Goal: Task Accomplishment & Management: Use online tool/utility

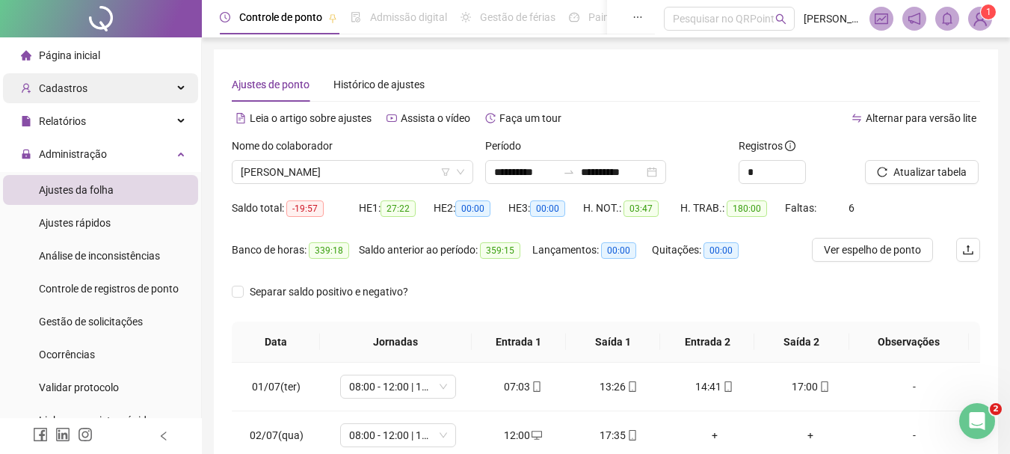
click at [58, 97] on span "Cadastros" at bounding box center [54, 88] width 67 height 30
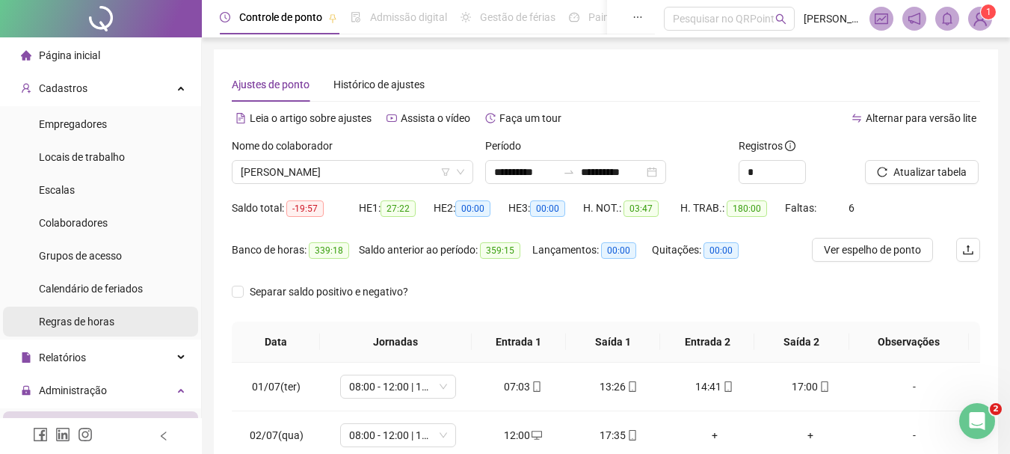
click at [50, 331] on div "Regras de horas" at bounding box center [77, 322] width 76 height 30
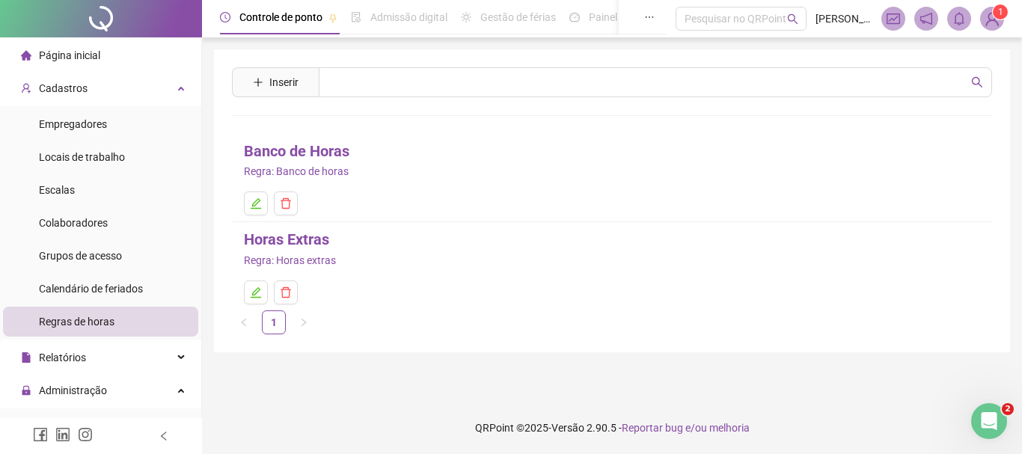
click at [285, 159] on link "Banco de Horas" at bounding box center [296, 151] width 105 height 23
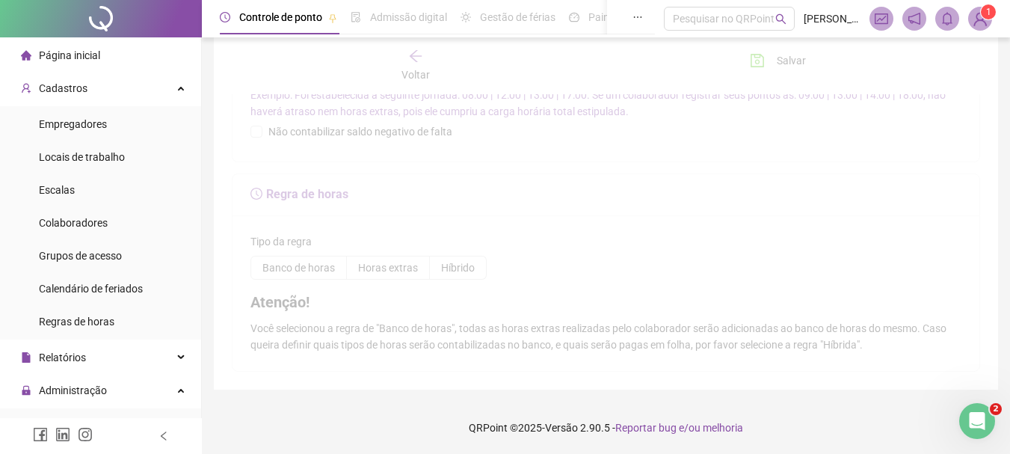
type input "**********"
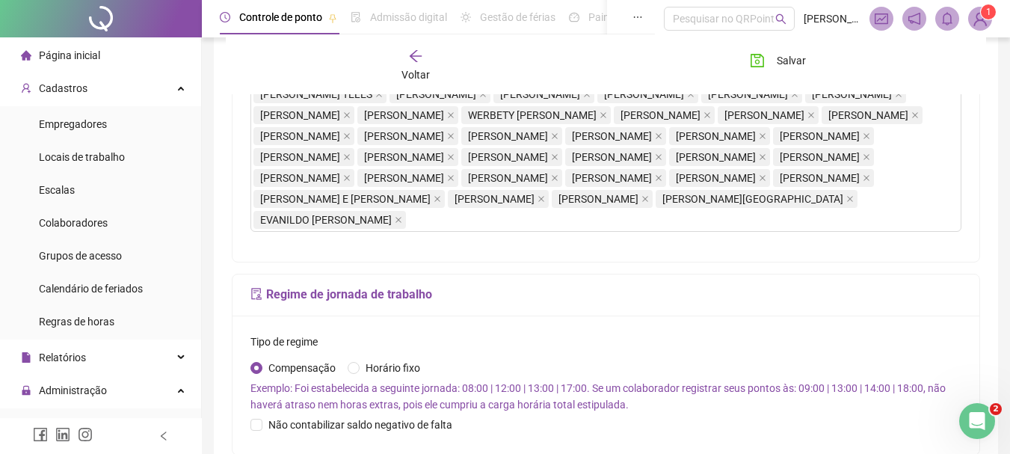
scroll to position [961, 0]
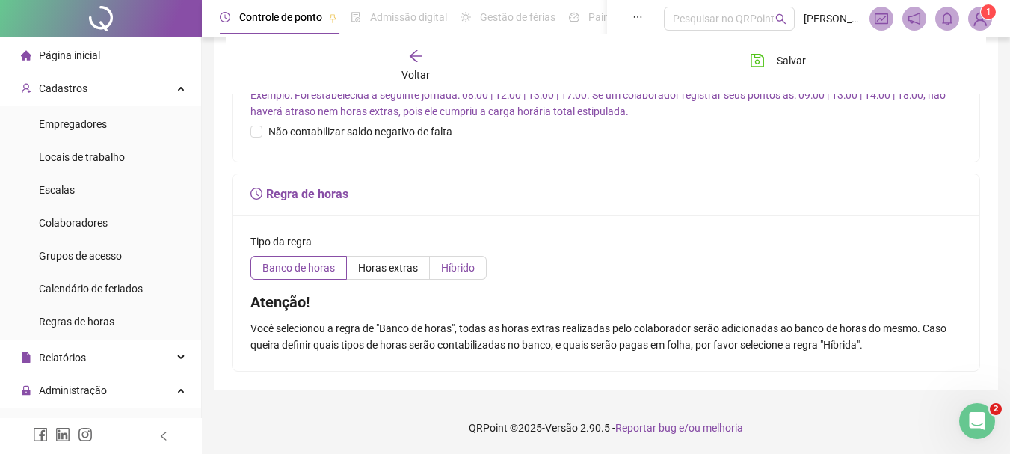
click at [441, 264] on span "Híbrido" at bounding box center [458, 268] width 34 height 12
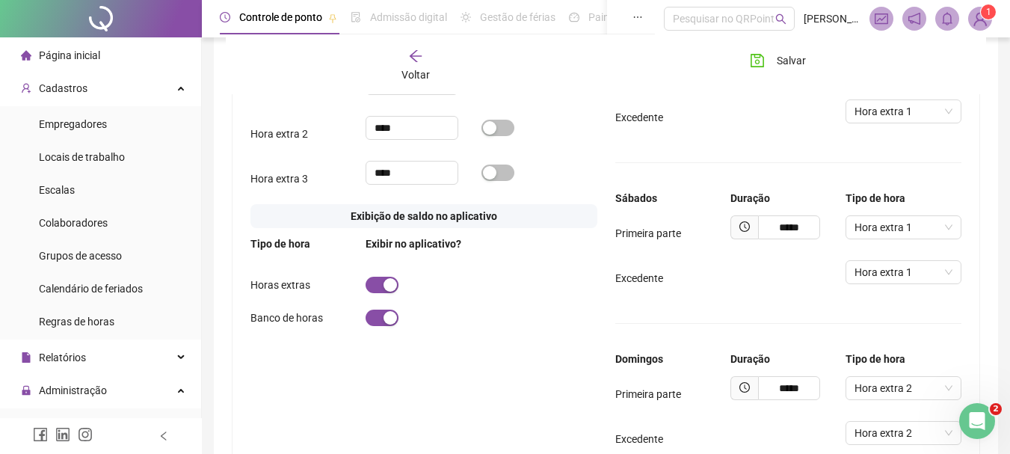
scroll to position [1109, 0]
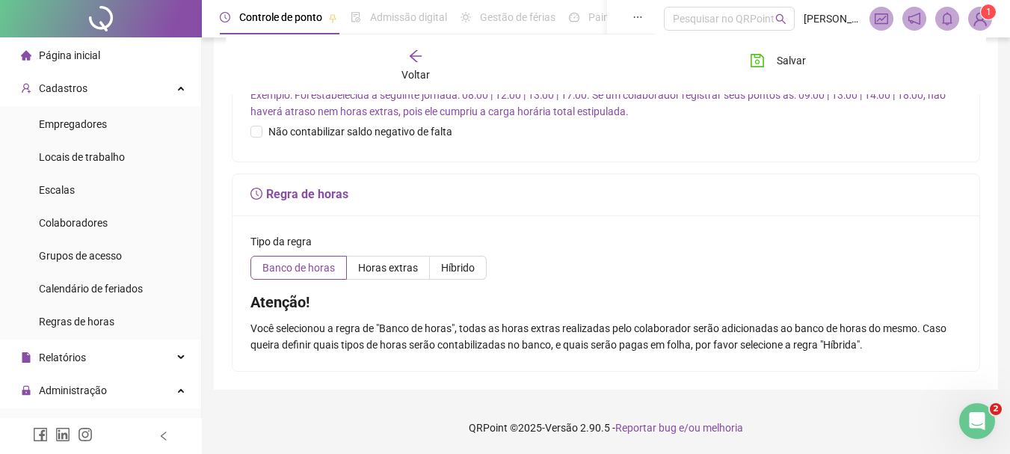
click at [979, 12] on img at bounding box center [980, 18] width 22 height 22
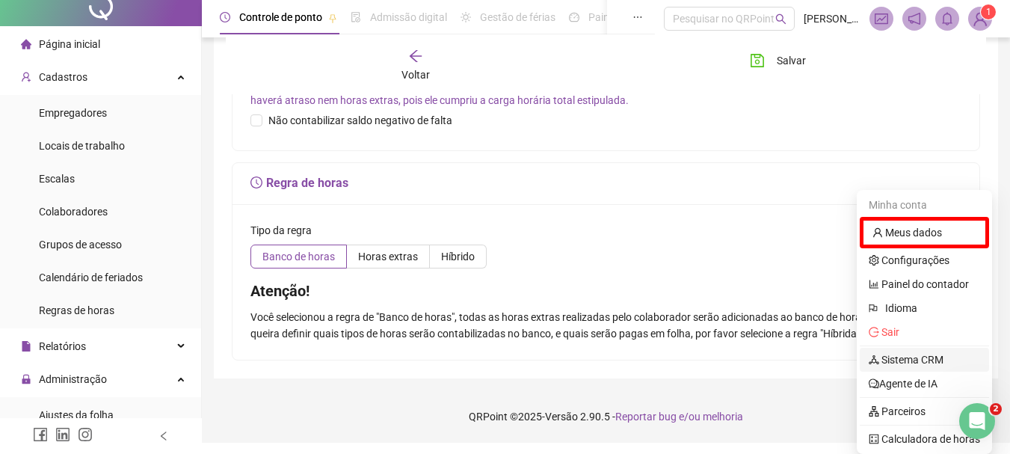
click at [941, 354] on link "Sistema CRM" at bounding box center [906, 360] width 75 height 12
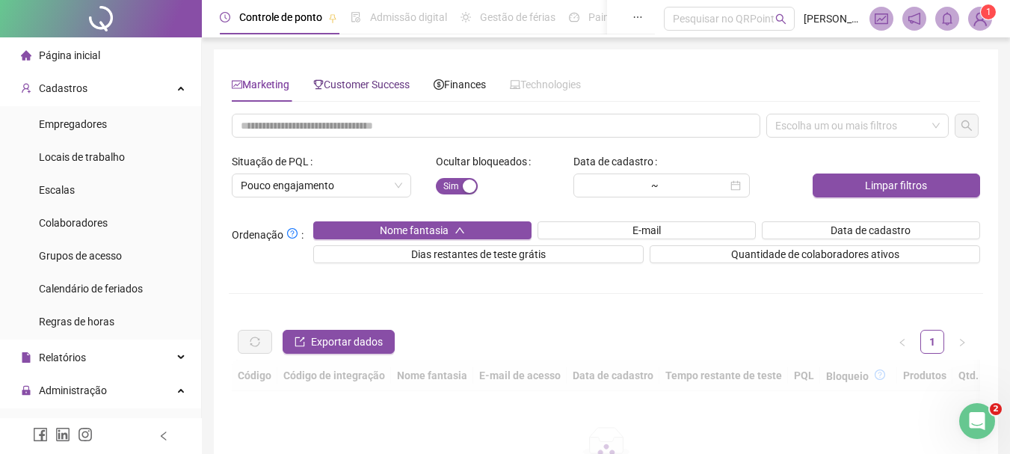
drag, startPoint x: 379, startPoint y: 82, endPoint x: 405, endPoint y: 111, distance: 38.1
click at [378, 82] on span "Customer Success" at bounding box center [361, 85] width 96 height 12
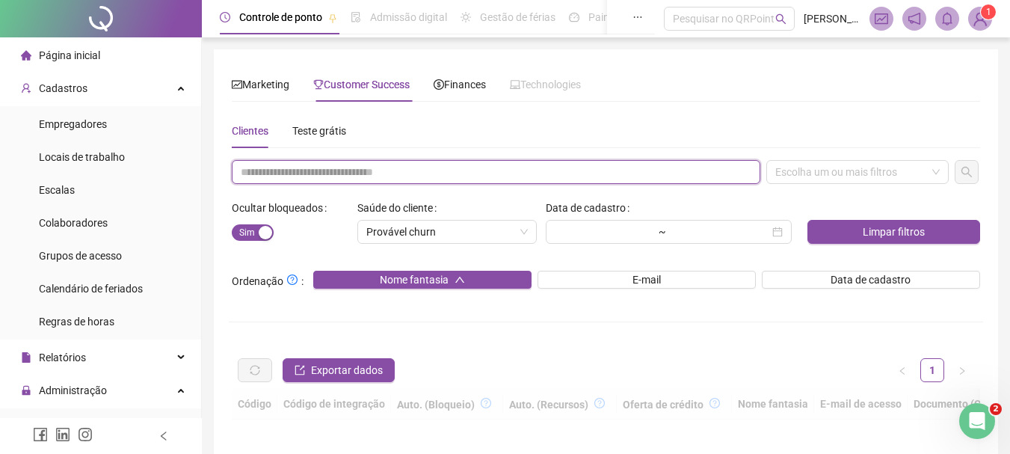
click at [402, 177] on input "text" at bounding box center [496, 172] width 529 height 24
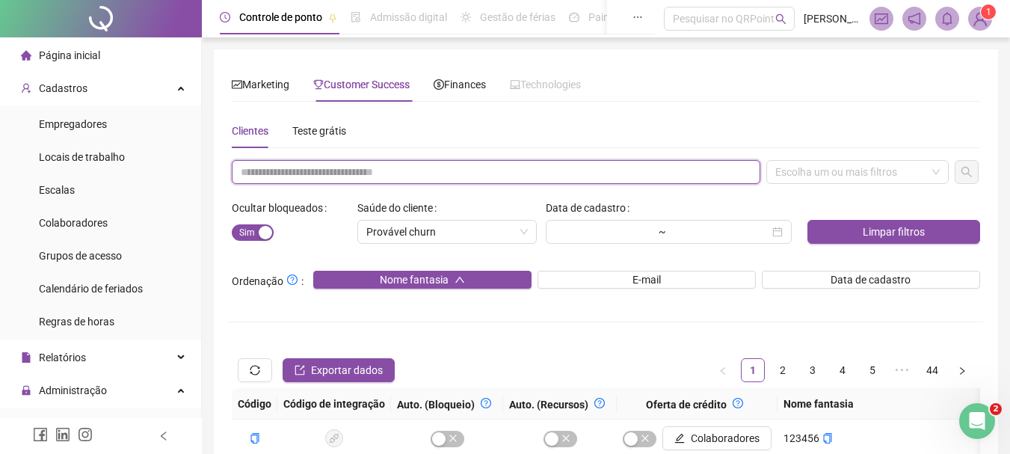
paste input "**********"
click at [782, 165] on div "Escolha um ou mais filtros" at bounding box center [858, 172] width 182 height 24
type input "**********"
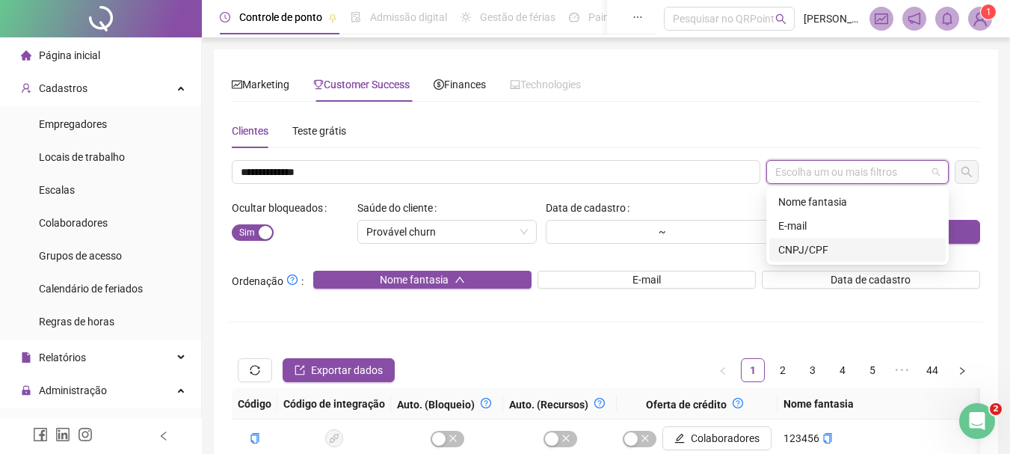
click at [794, 251] on div "CNPJ/CPF" at bounding box center [858, 250] width 159 height 16
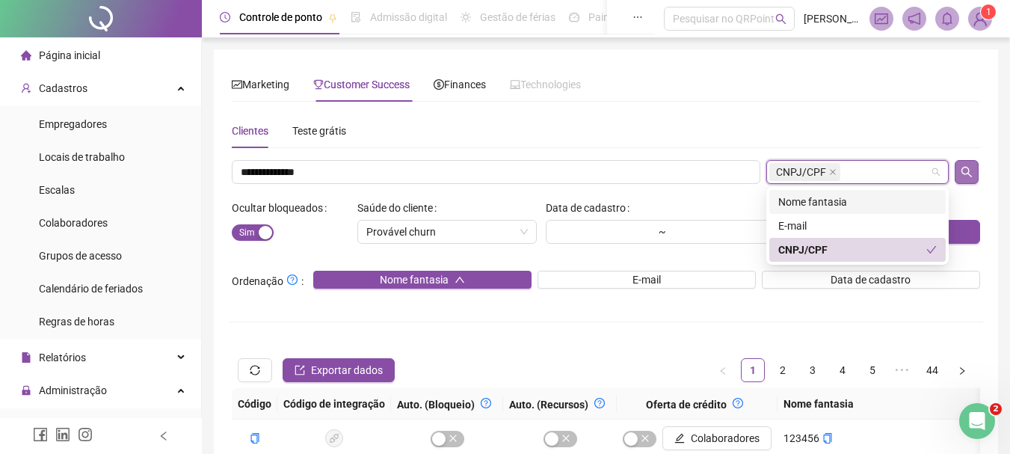
drag, startPoint x: 969, startPoint y: 156, endPoint x: 971, endPoint y: 172, distance: 15.9
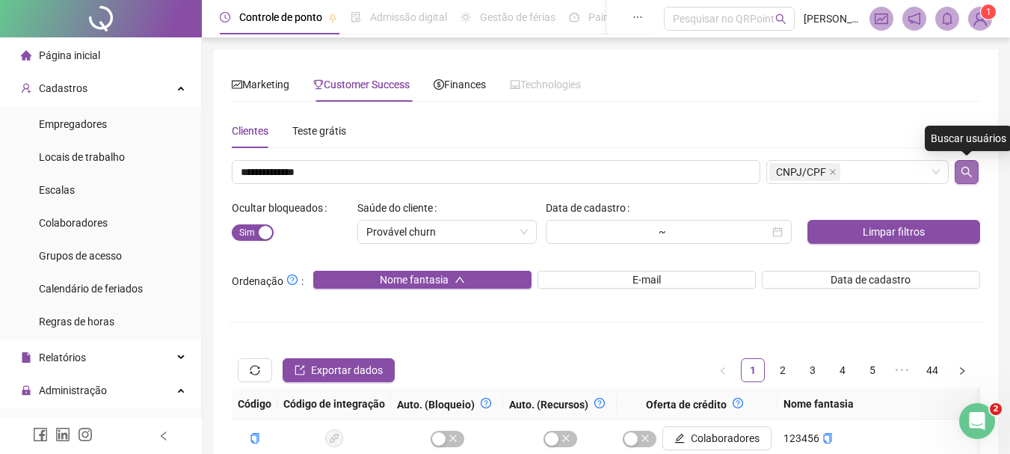
click at [974, 179] on button "button" at bounding box center [967, 172] width 24 height 24
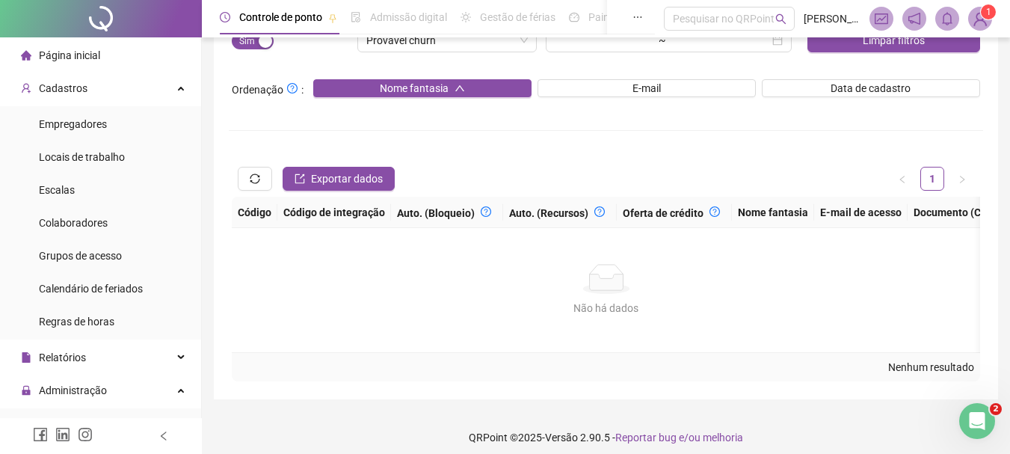
scroll to position [182, 0]
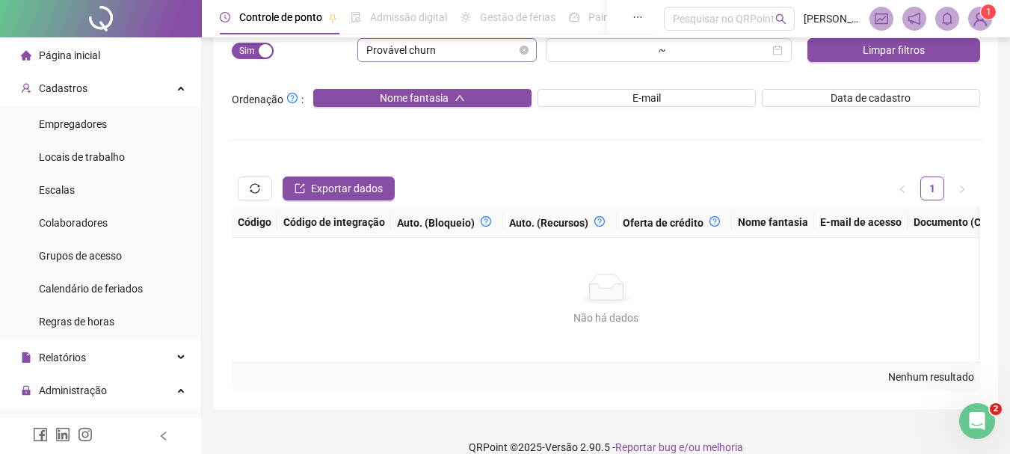
click at [523, 56] on span "Provável churn" at bounding box center [447, 50] width 162 height 22
click at [530, 45] on div "Provável churn" at bounding box center [446, 50] width 179 height 24
click at [525, 41] on span "Provável churn" at bounding box center [447, 50] width 162 height 22
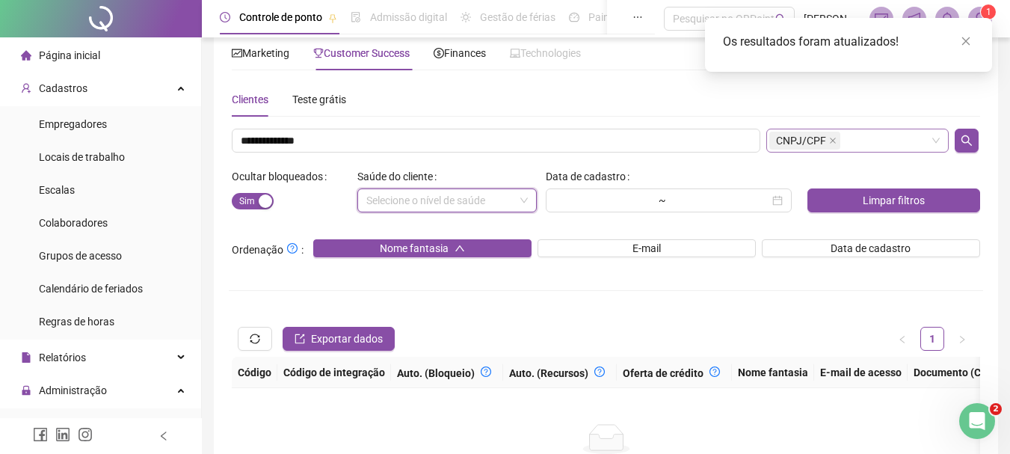
scroll to position [0, 0]
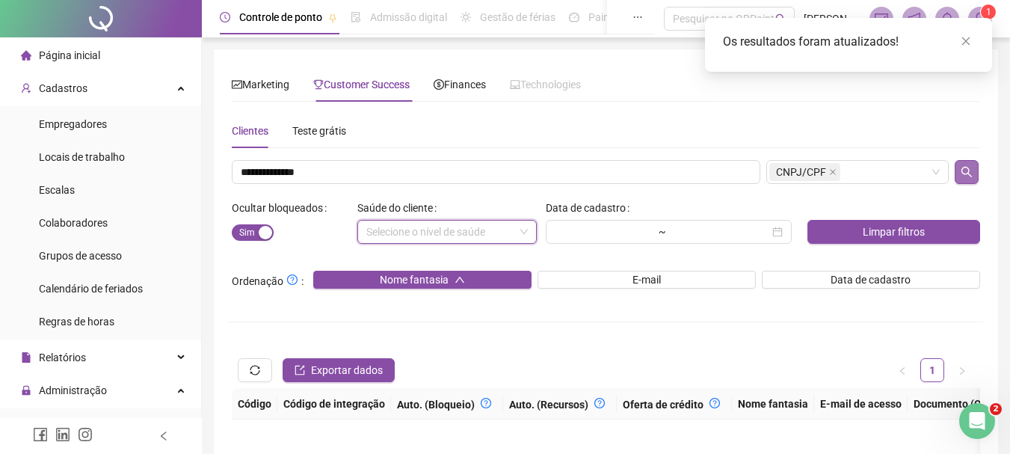
click at [966, 170] on icon "search" at bounding box center [967, 172] width 12 height 12
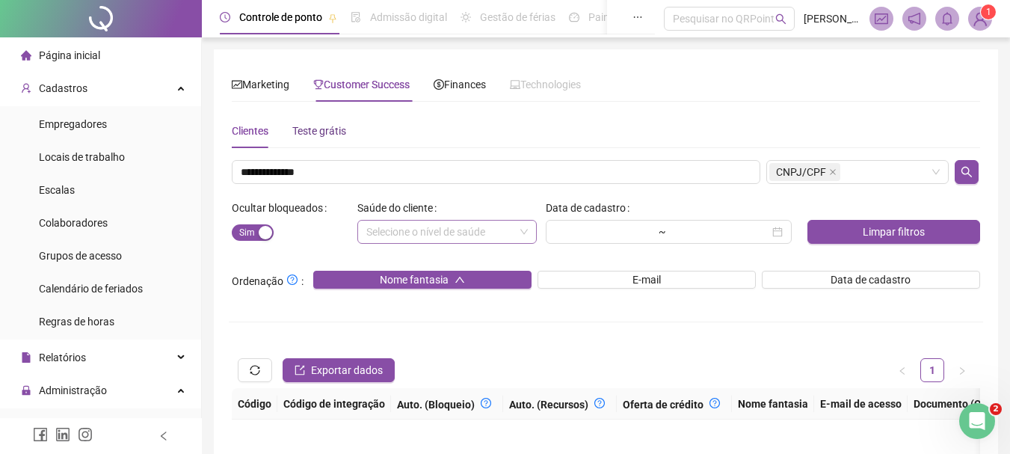
click at [328, 127] on div "Teste grátis" at bounding box center [319, 131] width 54 height 16
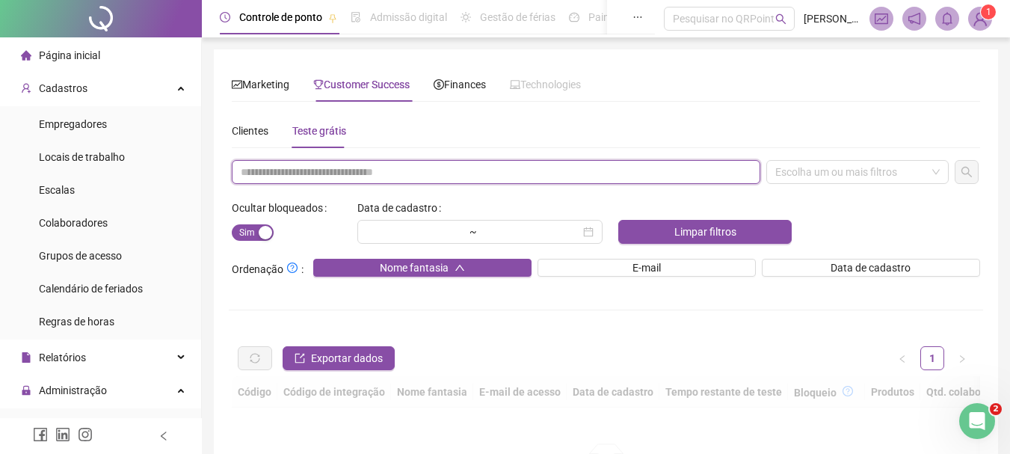
click at [315, 180] on input "text" at bounding box center [496, 172] width 529 height 24
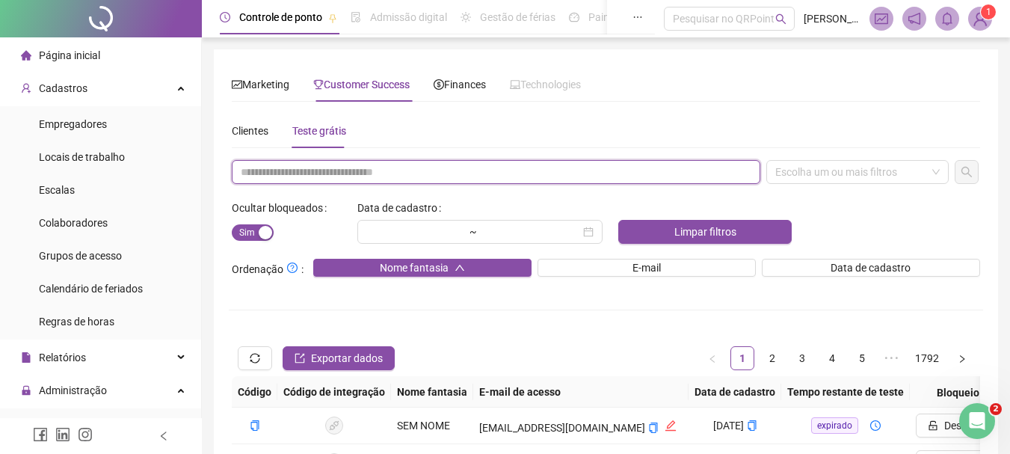
paste input "**********"
click at [800, 173] on div "Escolha um ou mais filtros" at bounding box center [858, 172] width 182 height 24
type input "**********"
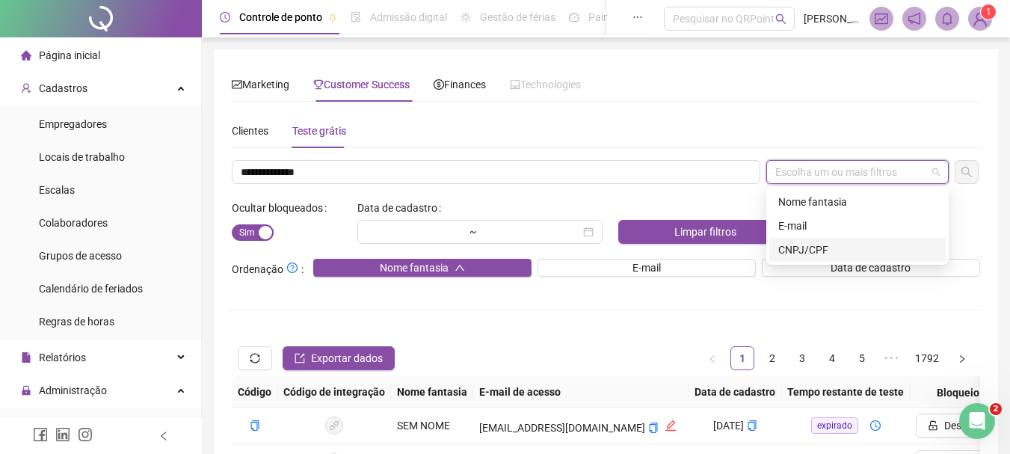
click at [823, 257] on div "CNPJ/CPF" at bounding box center [858, 250] width 159 height 16
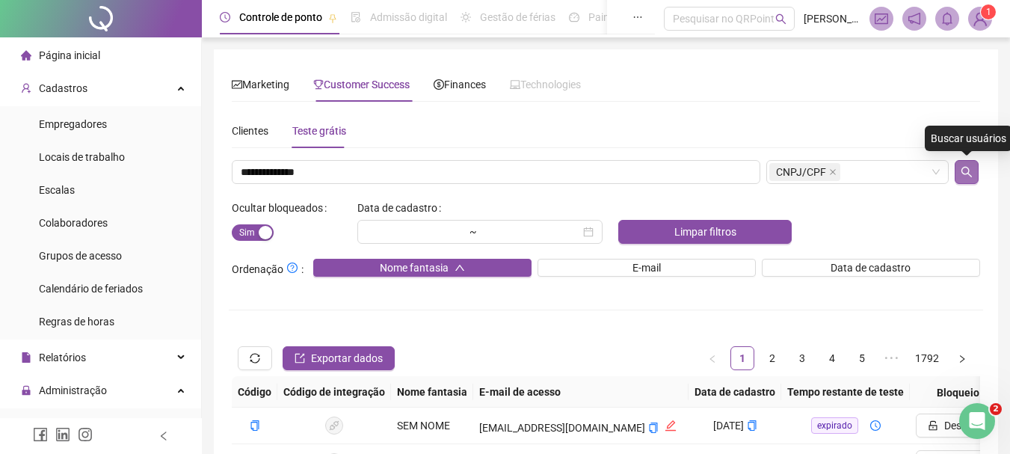
click at [971, 172] on icon "search" at bounding box center [967, 172] width 12 height 12
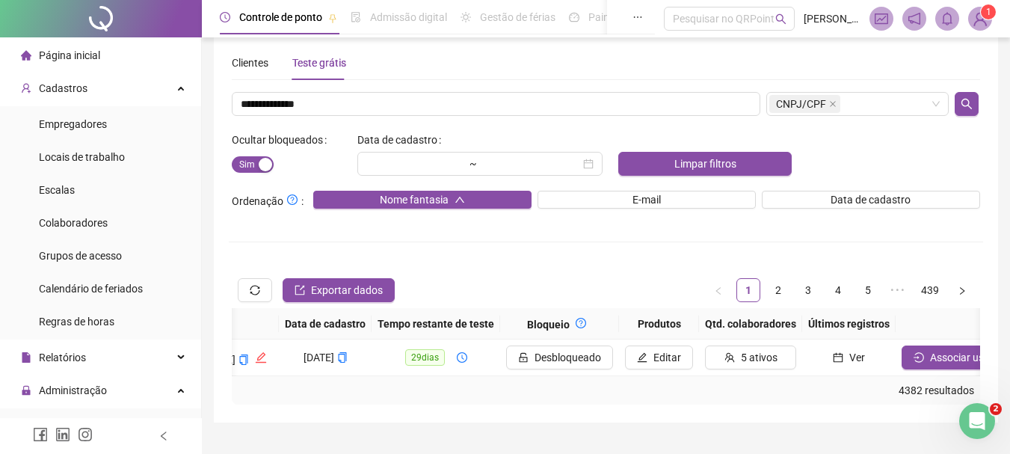
scroll to position [0, 455]
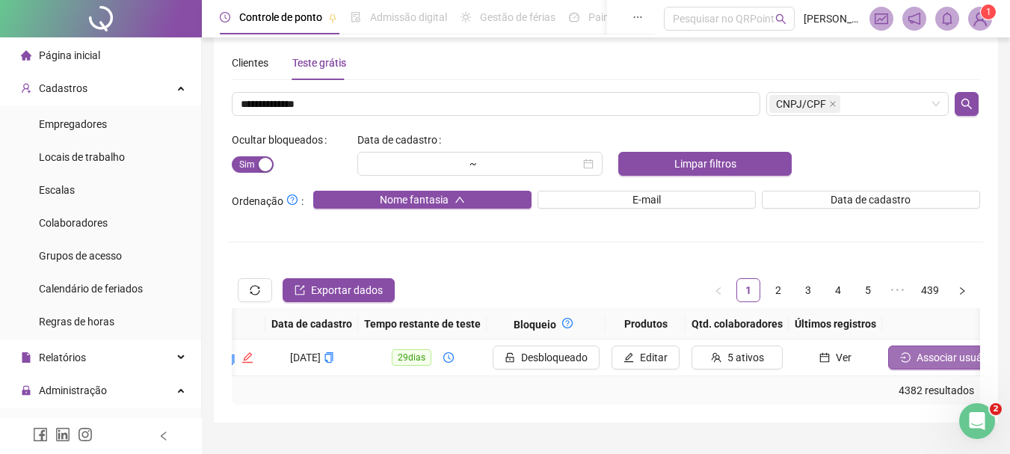
click at [936, 357] on span "Associar usuário" at bounding box center [956, 357] width 78 height 16
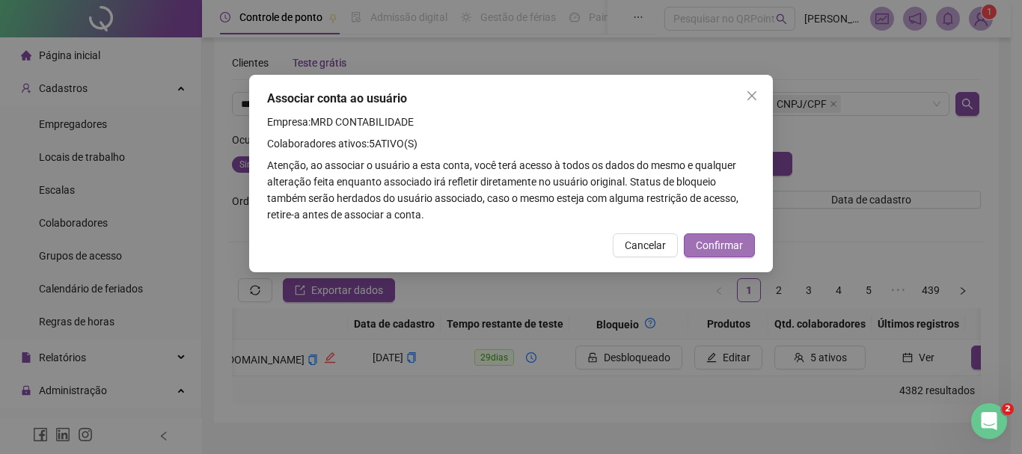
click at [718, 239] on span "Confirmar" at bounding box center [719, 245] width 47 height 16
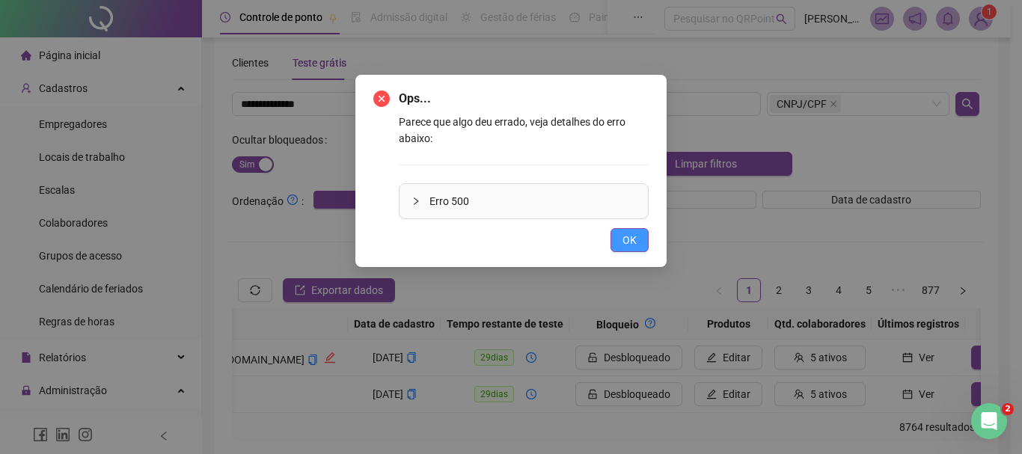
click at [622, 234] on span "OK" at bounding box center [629, 240] width 14 height 16
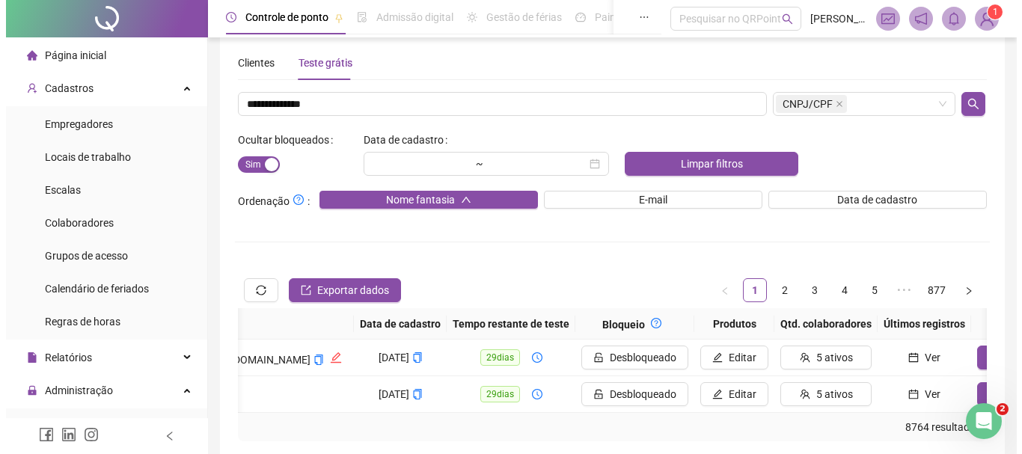
scroll to position [0, 590]
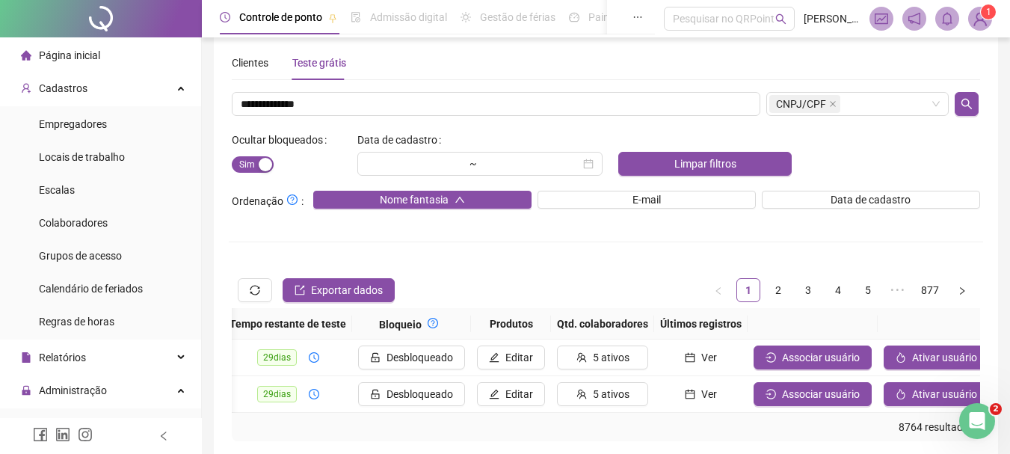
click at [972, 7] on span "1" at bounding box center [981, 19] width 24 height 24
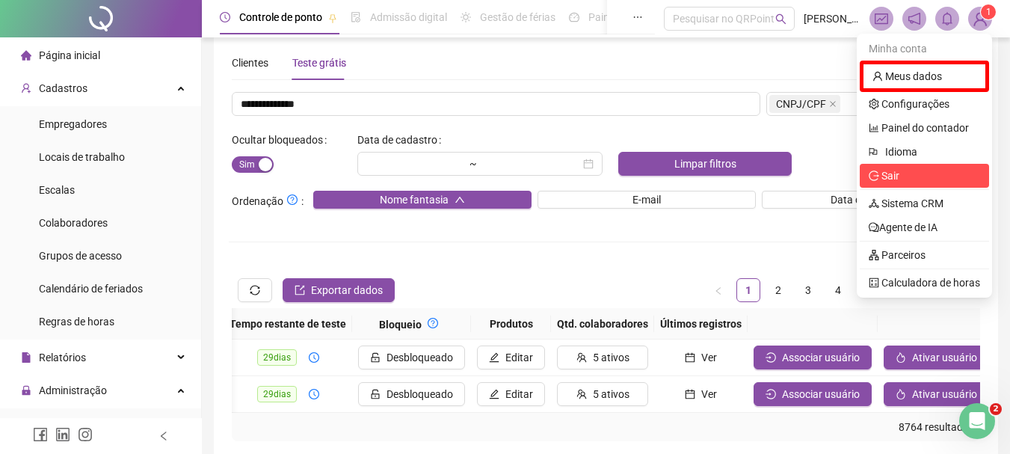
click at [903, 187] on li "Sair" at bounding box center [924, 176] width 129 height 24
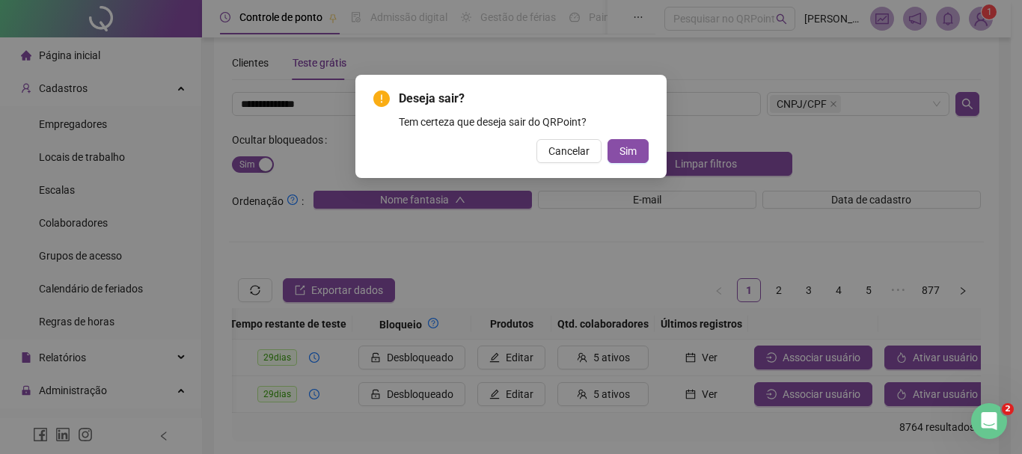
click at [607, 139] on button "Sim" at bounding box center [627, 151] width 41 height 24
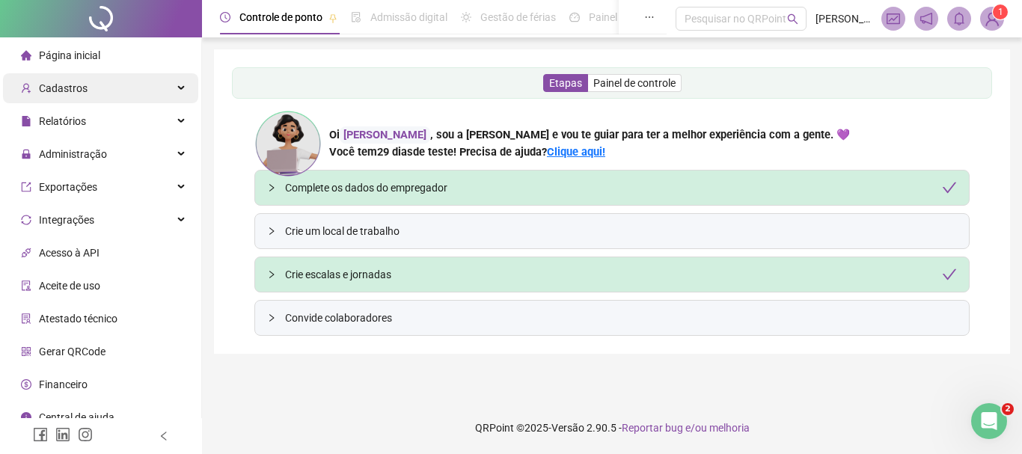
click at [156, 88] on div "Cadastros" at bounding box center [100, 88] width 195 height 30
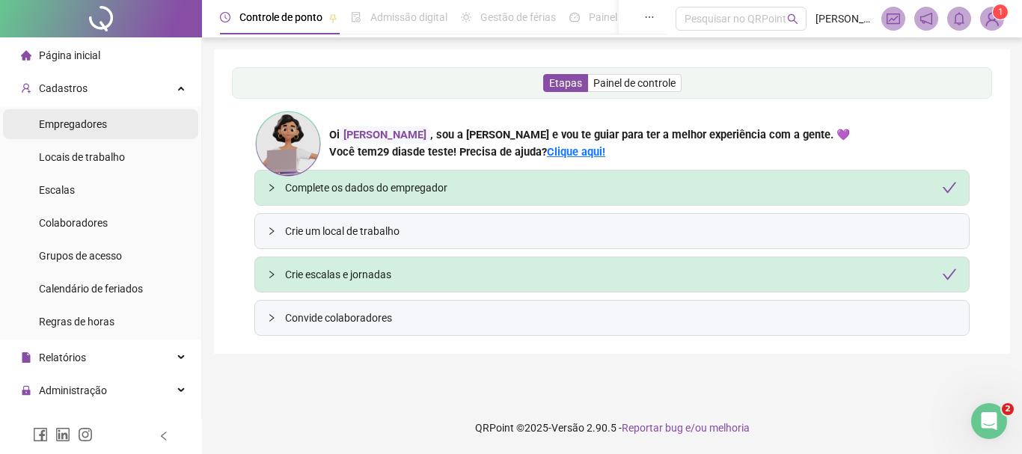
click at [147, 123] on li "Empregadores" at bounding box center [100, 124] width 195 height 30
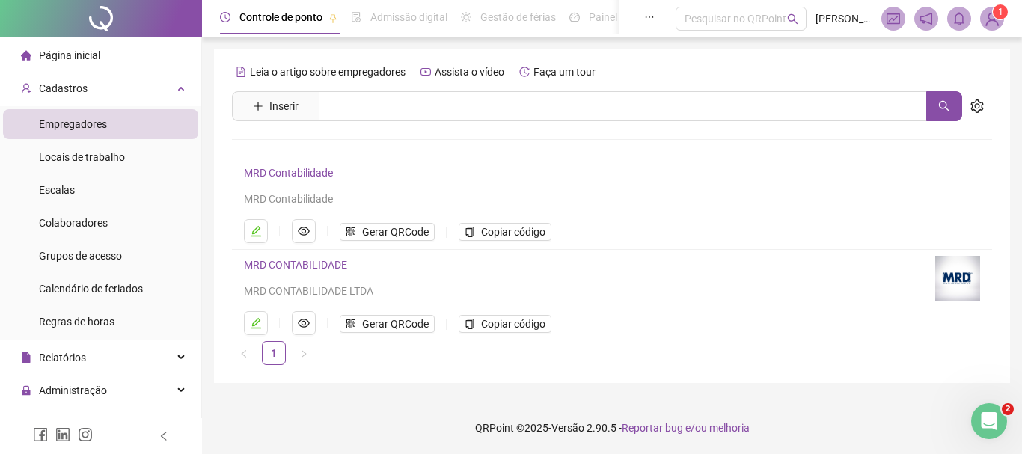
click at [297, 178] on link "MRD Contabilidade" at bounding box center [288, 173] width 89 height 12
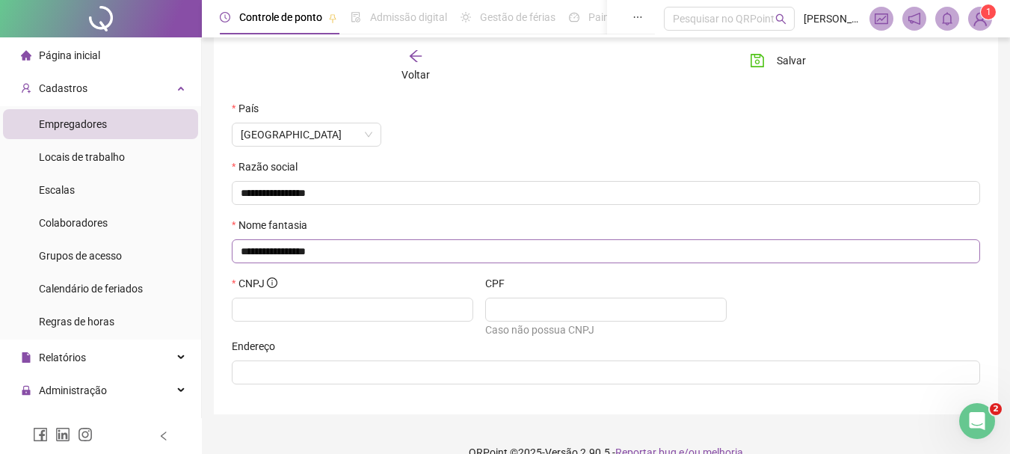
scroll to position [212, 0]
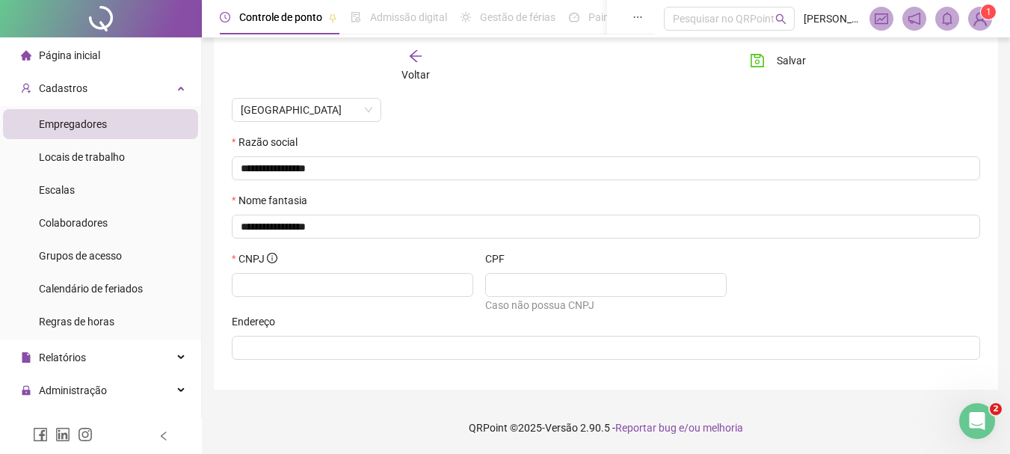
click at [417, 66] on div "Voltar" at bounding box center [416, 66] width 115 height 34
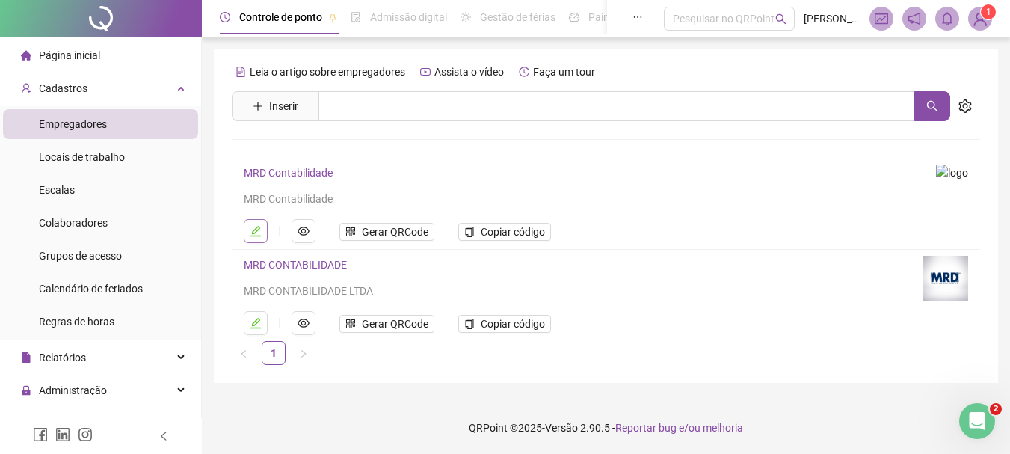
scroll to position [0, 0]
click at [268, 268] on link "MRD CONTABILIDADE" at bounding box center [295, 265] width 103 height 12
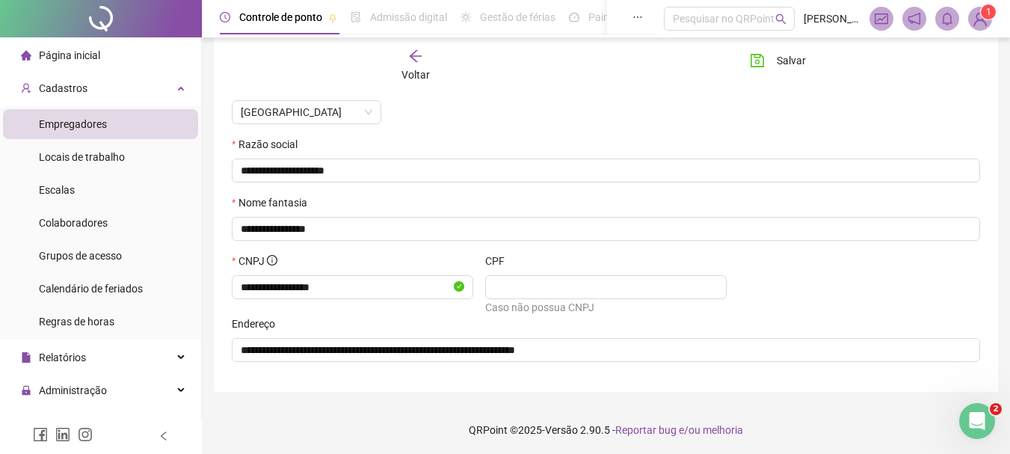
scroll to position [212, 0]
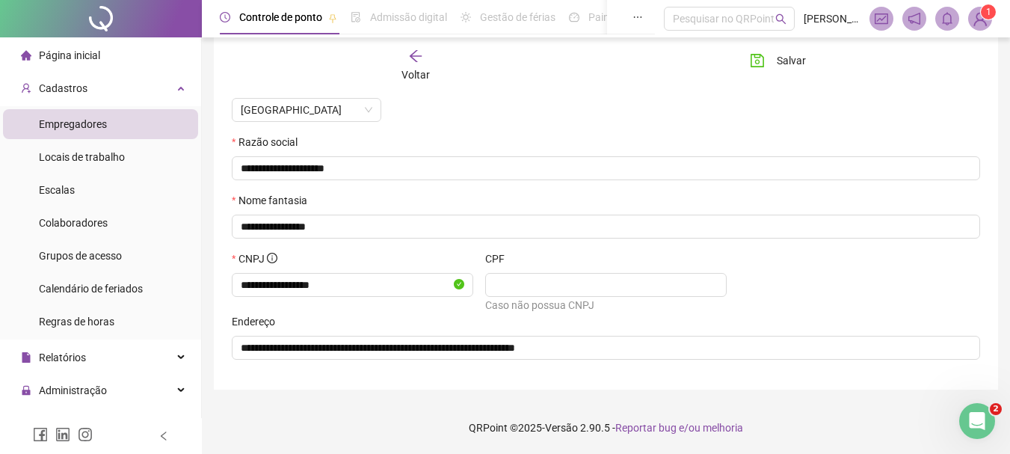
click at [407, 62] on div "Voltar" at bounding box center [416, 66] width 115 height 34
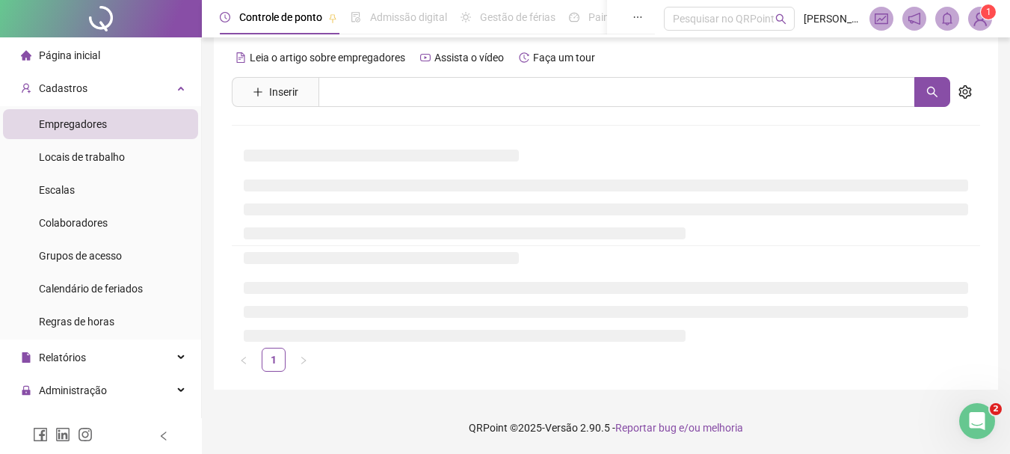
scroll to position [0, 0]
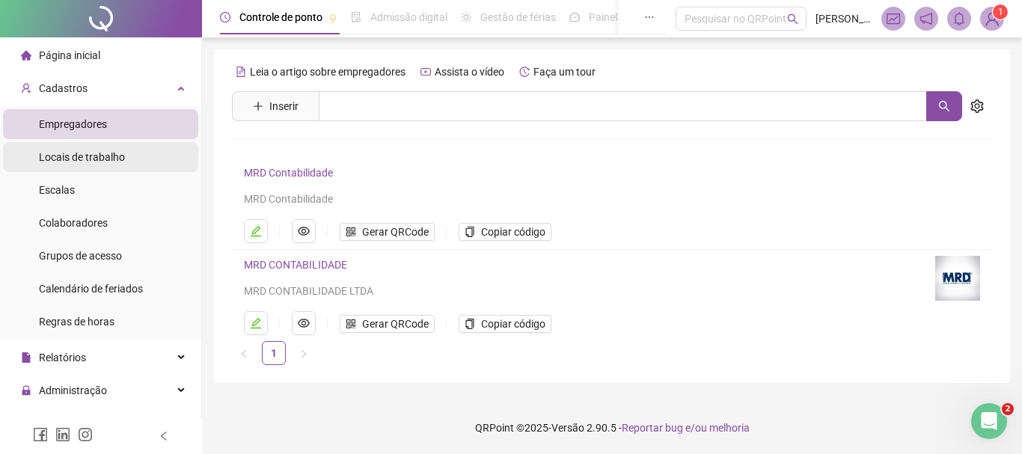
click at [76, 161] on span "Locais de trabalho" at bounding box center [82, 157] width 86 height 12
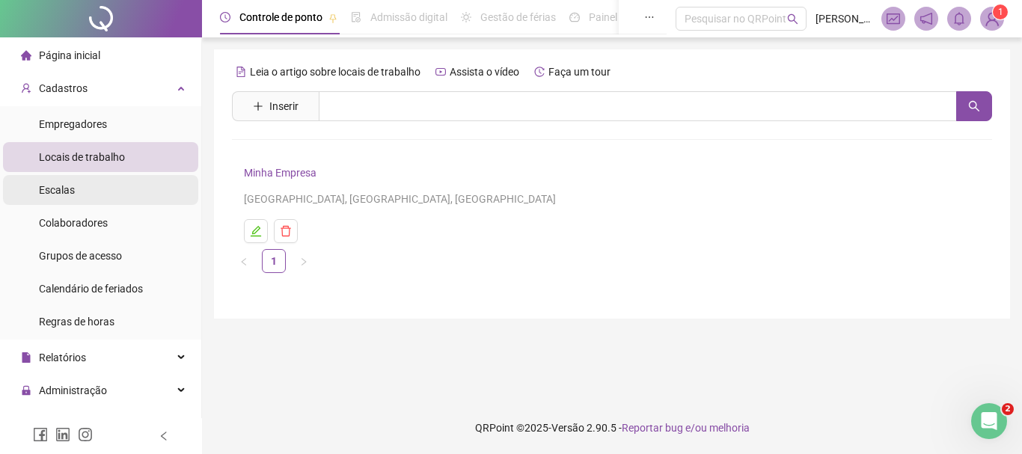
click at [103, 175] on li "Escalas" at bounding box center [100, 190] width 195 height 30
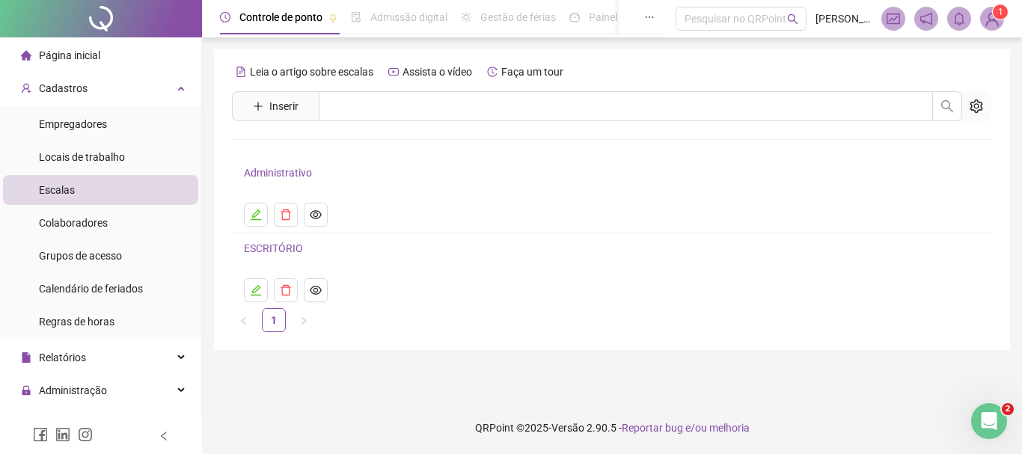
click at [260, 248] on link "ESCRITÓRIO" at bounding box center [273, 248] width 59 height 12
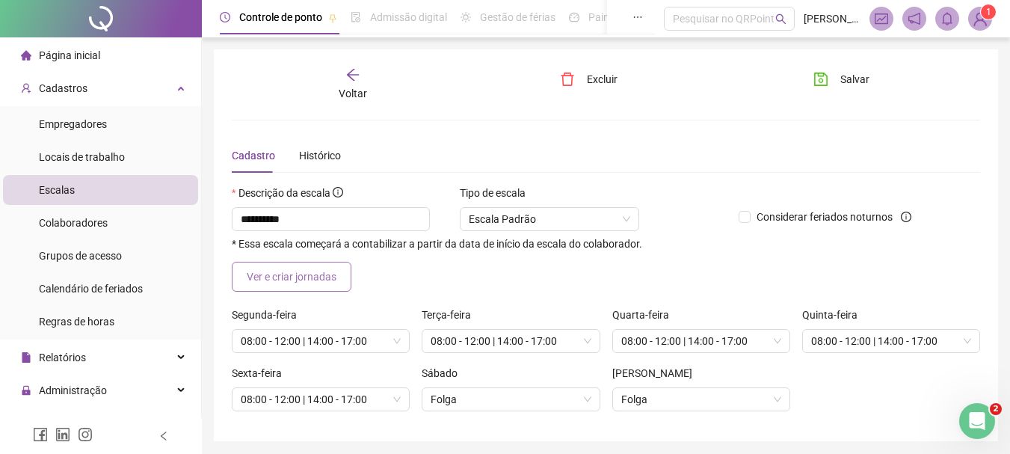
click at [264, 279] on span "Ver e criar jornadas" at bounding box center [292, 276] width 90 height 16
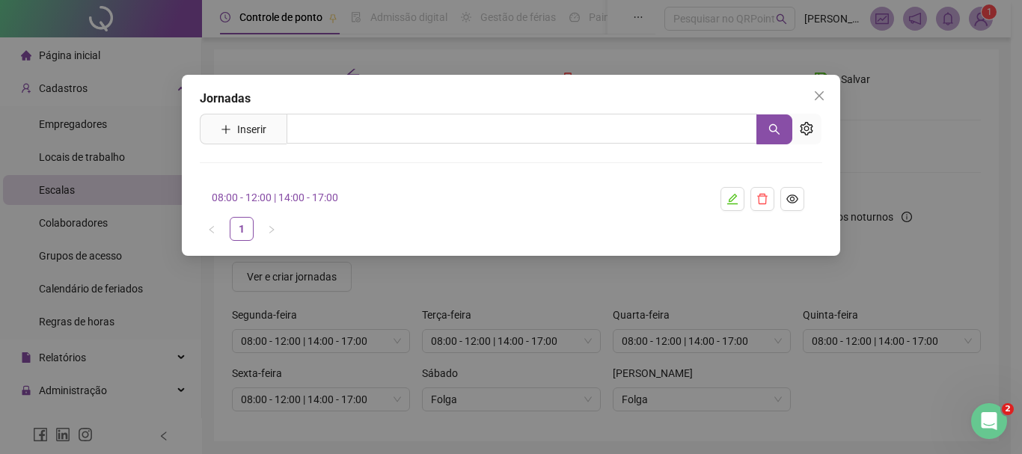
click at [280, 195] on link "08:00 - 12:00 | 14:00 - 17:00" at bounding box center [275, 197] width 126 height 12
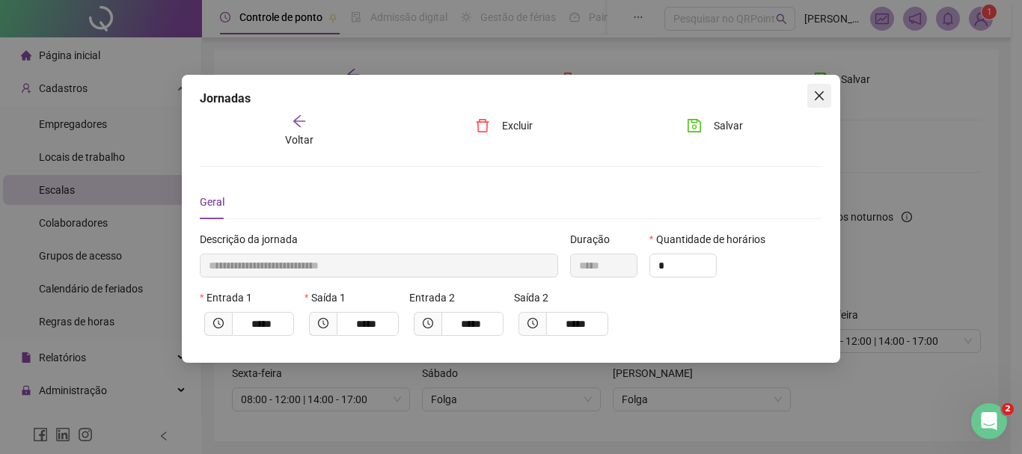
click at [819, 98] on icon "close" at bounding box center [819, 96] width 12 height 12
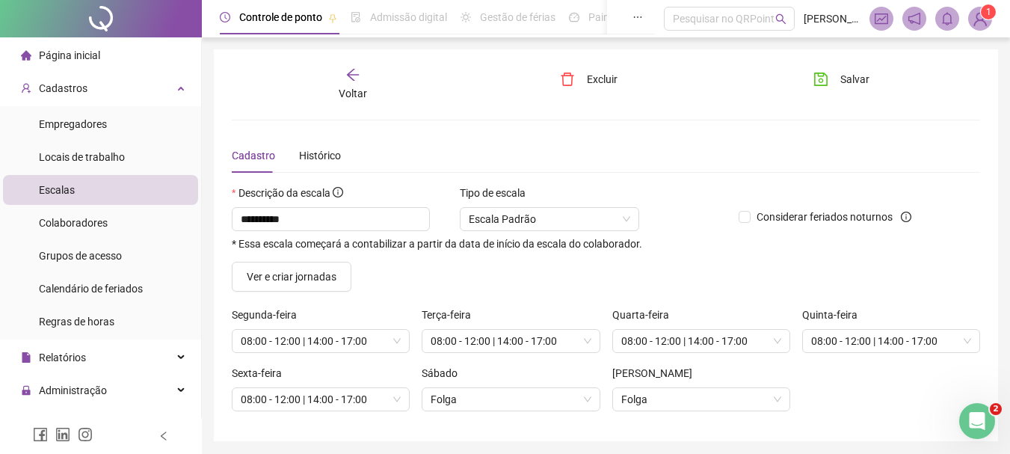
click at [352, 72] on icon "arrow-left" at bounding box center [353, 74] width 15 height 15
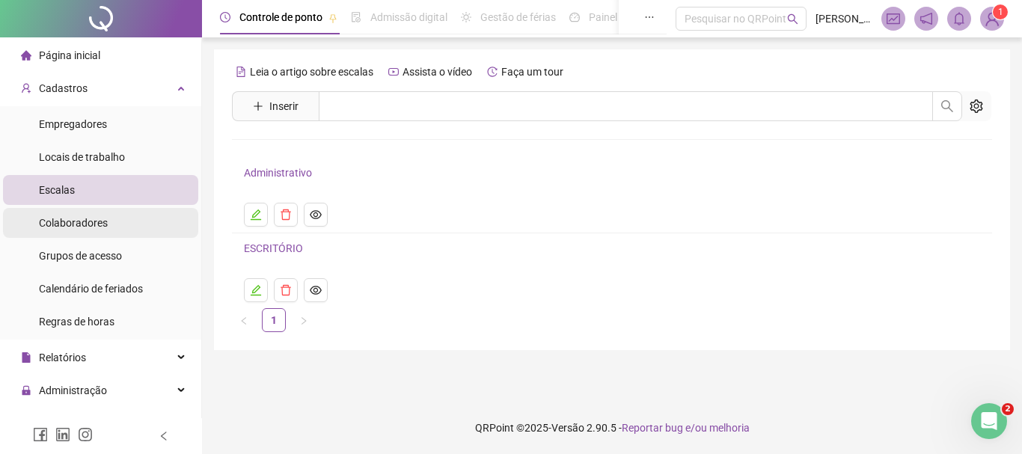
click at [72, 227] on span "Colaboradores" at bounding box center [73, 223] width 69 height 12
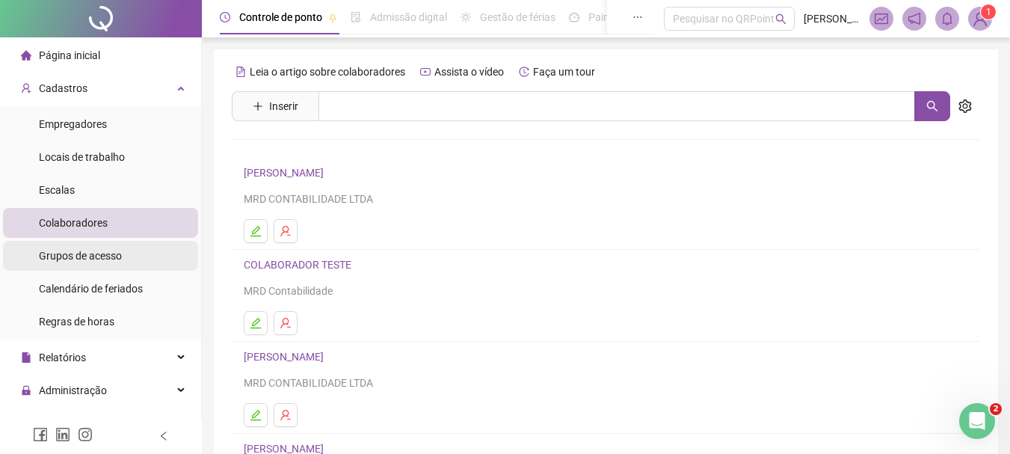
click at [91, 264] on div "Grupos de acesso" at bounding box center [80, 256] width 83 height 30
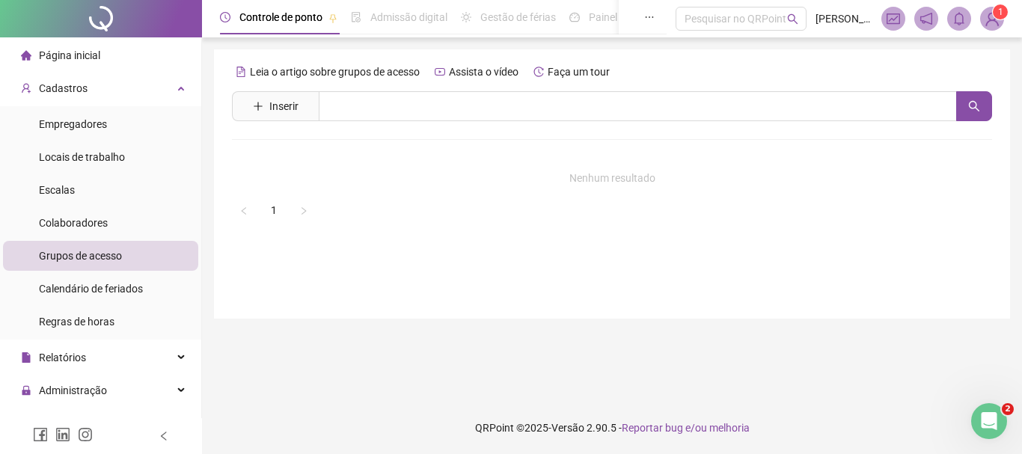
click at [988, 22] on img at bounding box center [991, 18] width 22 height 22
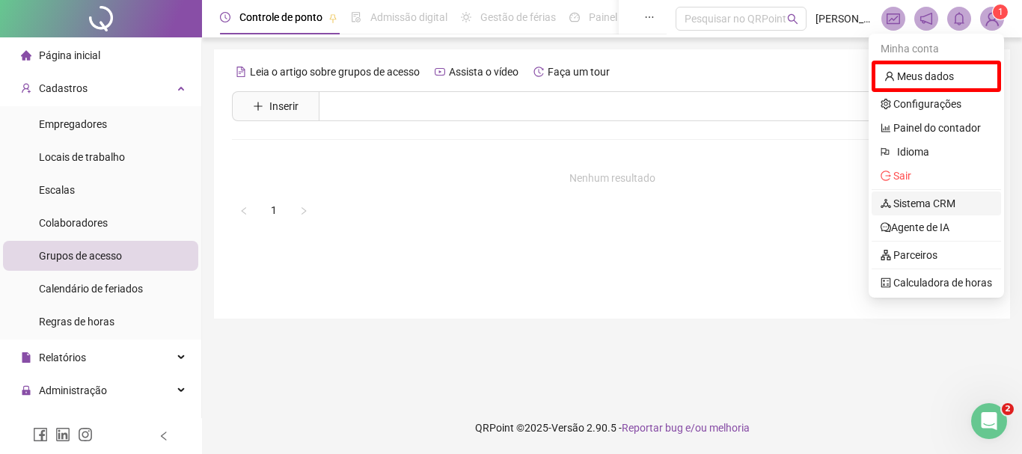
click at [932, 197] on link "Sistema CRM" at bounding box center [917, 203] width 75 height 12
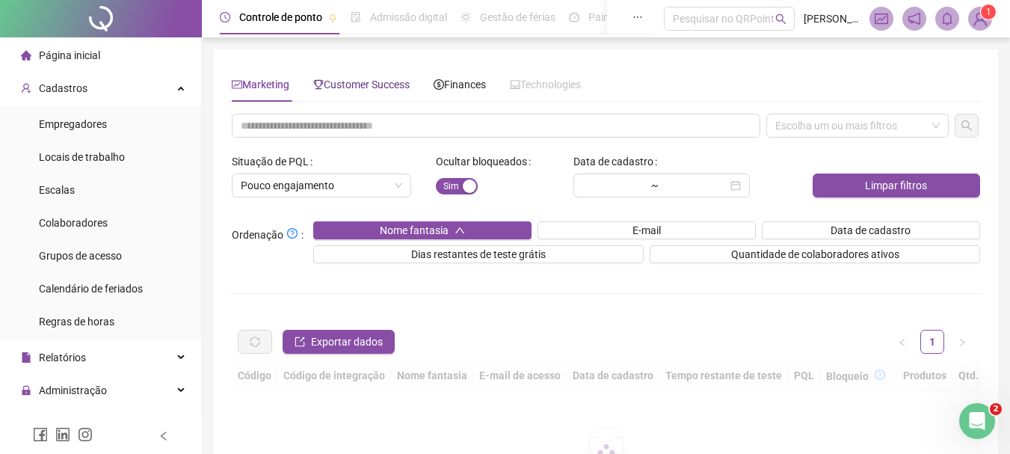
click at [324, 79] on icon "trophy" at bounding box center [318, 84] width 10 height 10
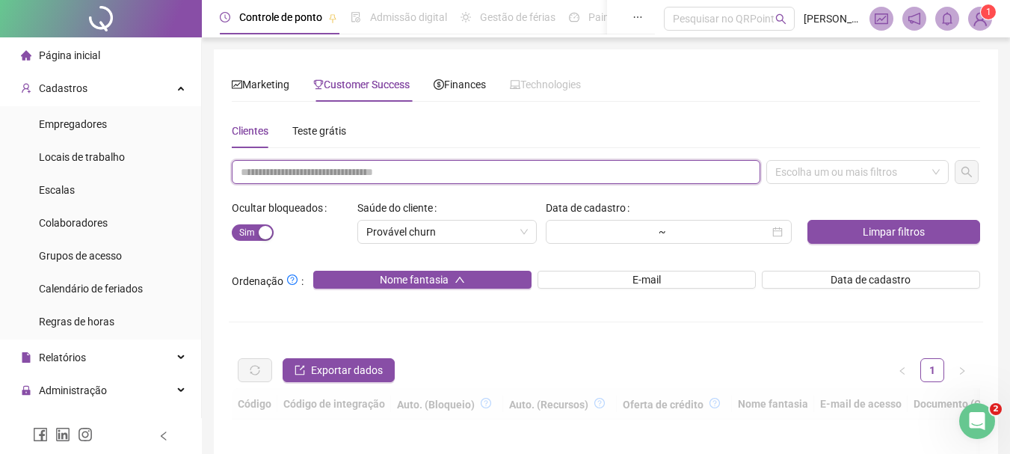
click at [328, 164] on input "text" at bounding box center [496, 172] width 529 height 24
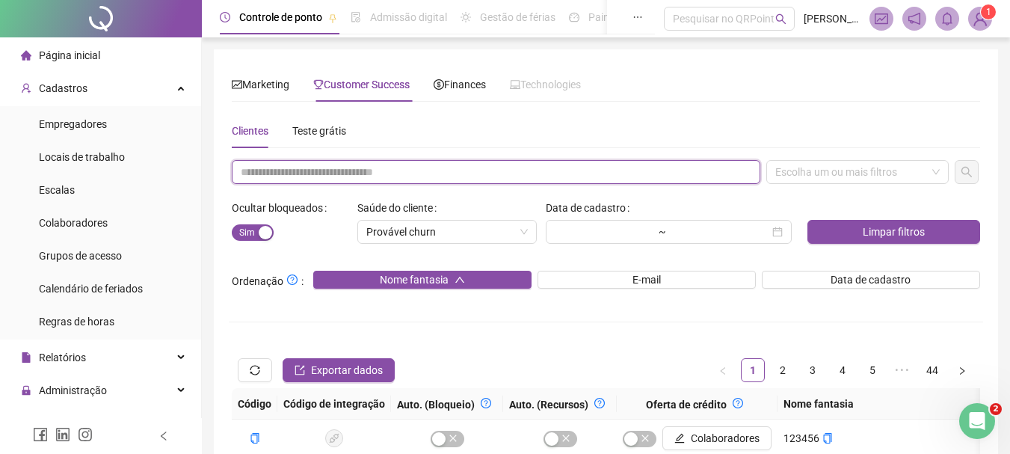
paste input "**********"
click at [836, 177] on div "Escolha um ou mais filtros" at bounding box center [858, 172] width 182 height 24
type input "**********"
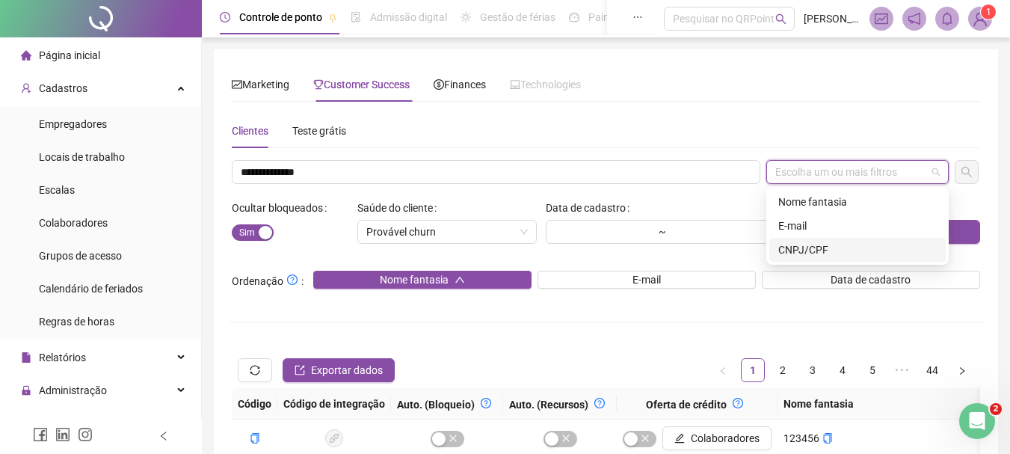
click at [826, 250] on div "CNPJ/CPF" at bounding box center [858, 250] width 159 height 16
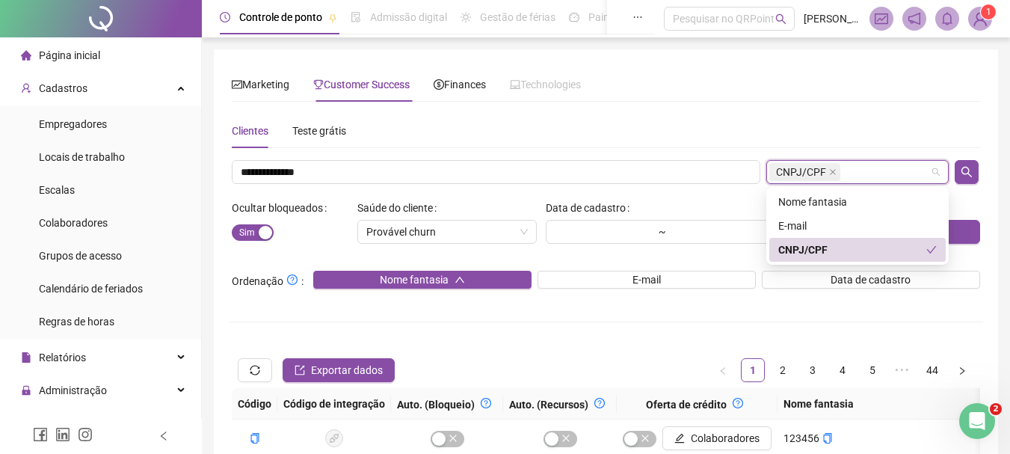
click at [961, 171] on icon "search" at bounding box center [967, 172] width 12 height 12
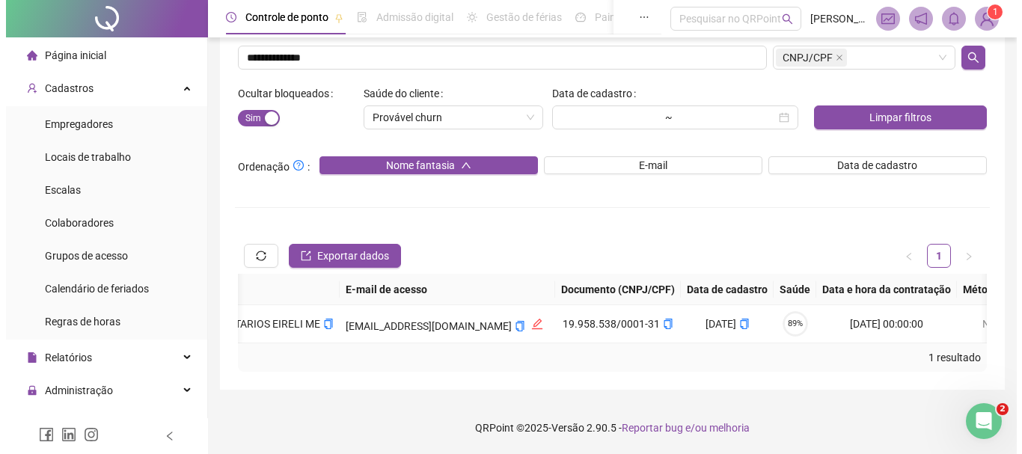
scroll to position [0, 1310]
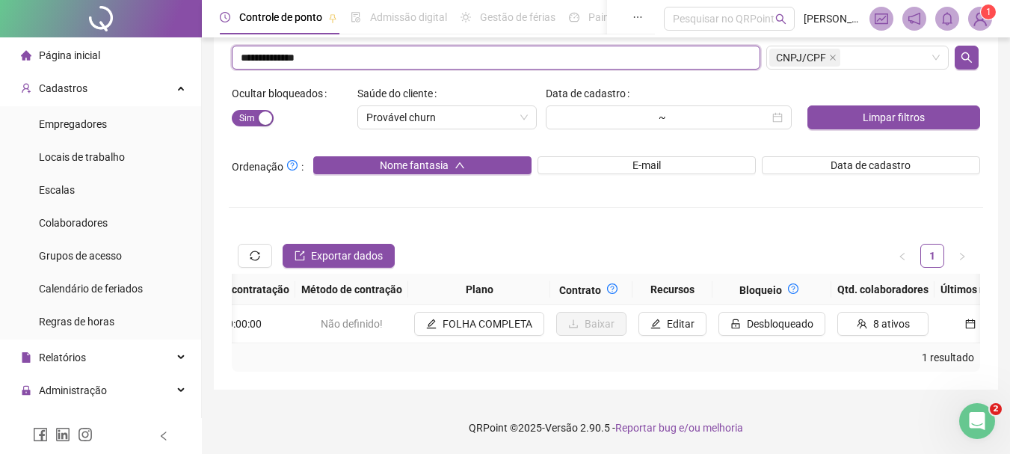
click at [429, 46] on input "**********" at bounding box center [496, 58] width 529 height 24
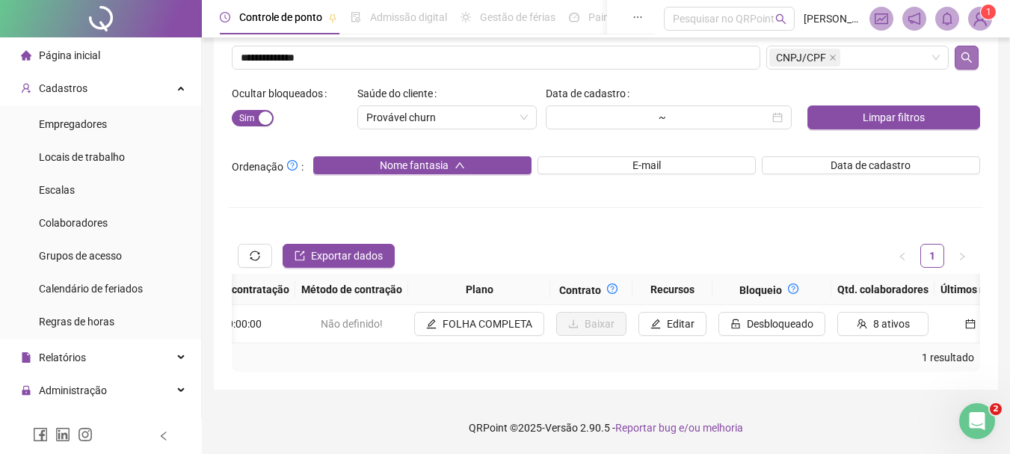
click at [956, 49] on button "button" at bounding box center [967, 58] width 24 height 24
click at [445, 312] on button "FOLHA COMPLETA" at bounding box center [479, 324] width 130 height 24
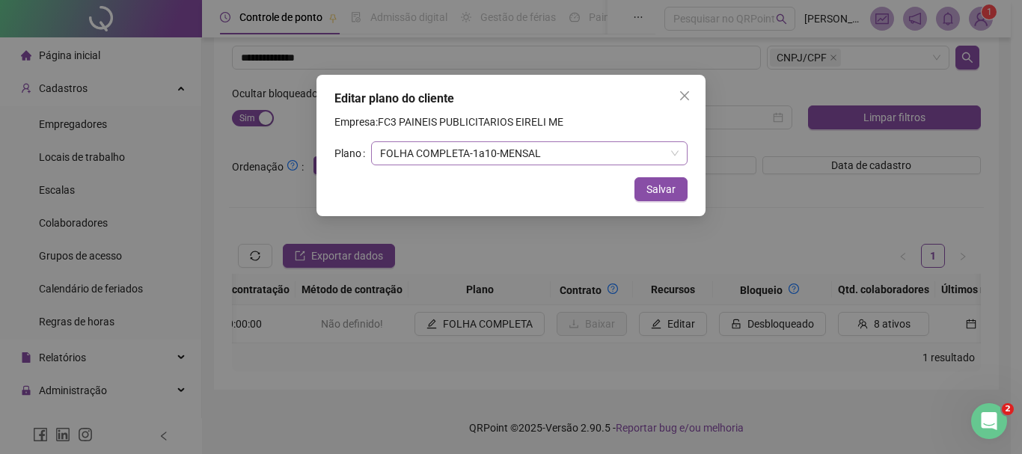
click at [443, 156] on span "FOLHA COMPLETA - 1 a 10 - MENSAL" at bounding box center [529, 153] width 298 height 22
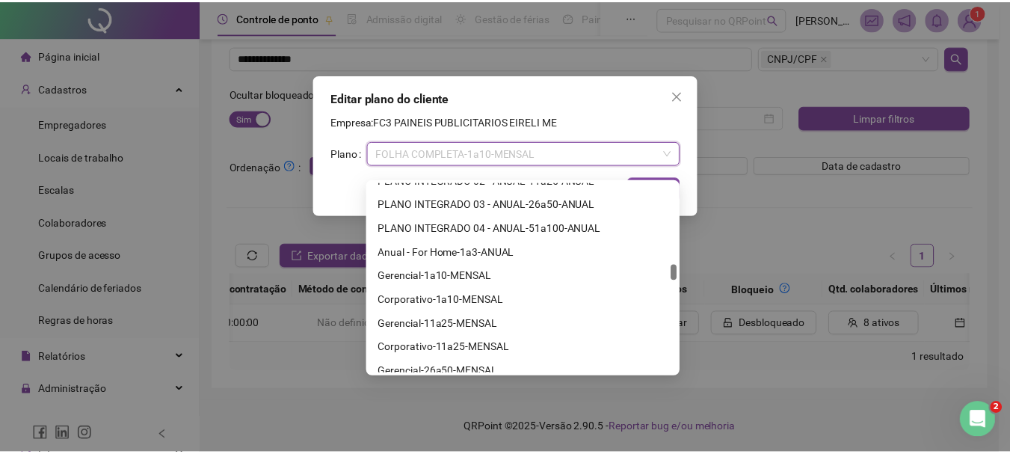
scroll to position [1013, 0]
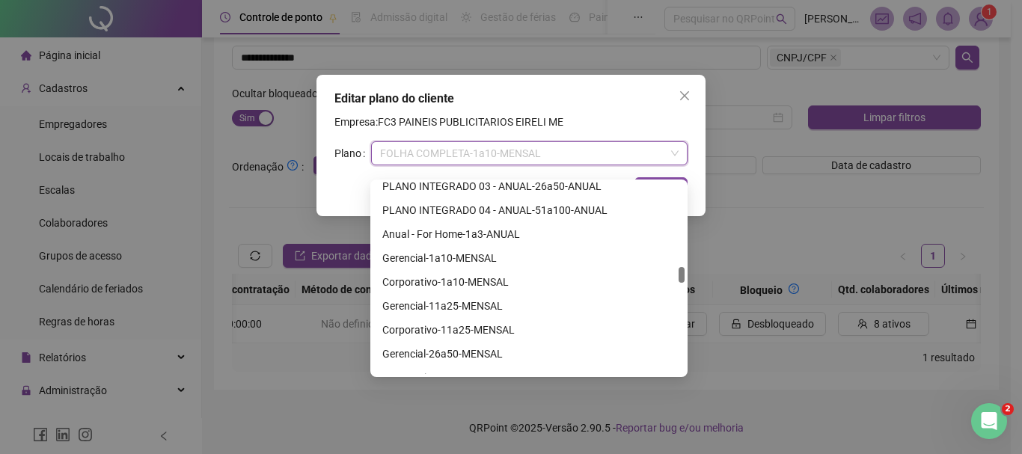
drag, startPoint x: 681, startPoint y: 181, endPoint x: 663, endPoint y: 265, distance: 86.4
click at [663, 265] on div "PLANO INTEGRADO 03 - ANUAL - 26 a 50 - ANUAL PLANO INTEGRADO 04 - ANUAL - 51 a …" at bounding box center [528, 277] width 311 height 191
click at [411, 250] on div "Gerencial - 1 a 10 - MENSAL" at bounding box center [528, 258] width 293 height 16
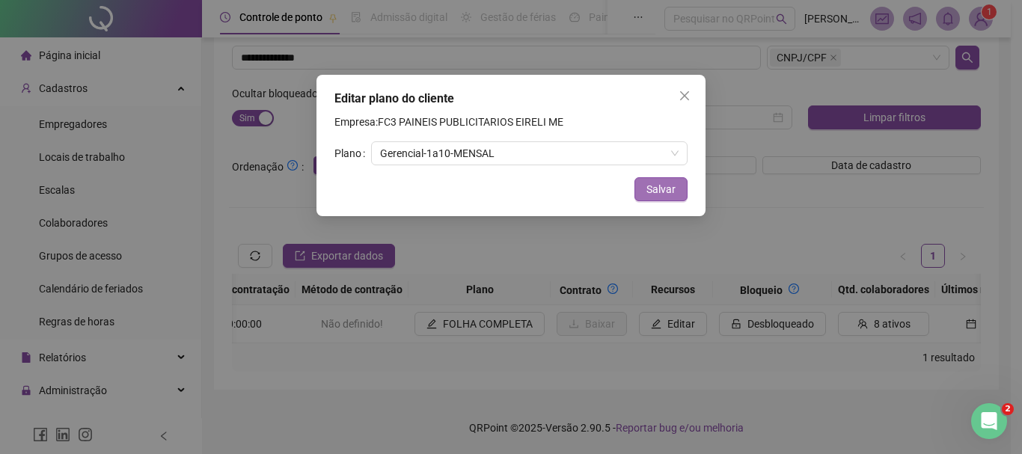
click at [678, 184] on button "Salvar" at bounding box center [660, 189] width 53 height 24
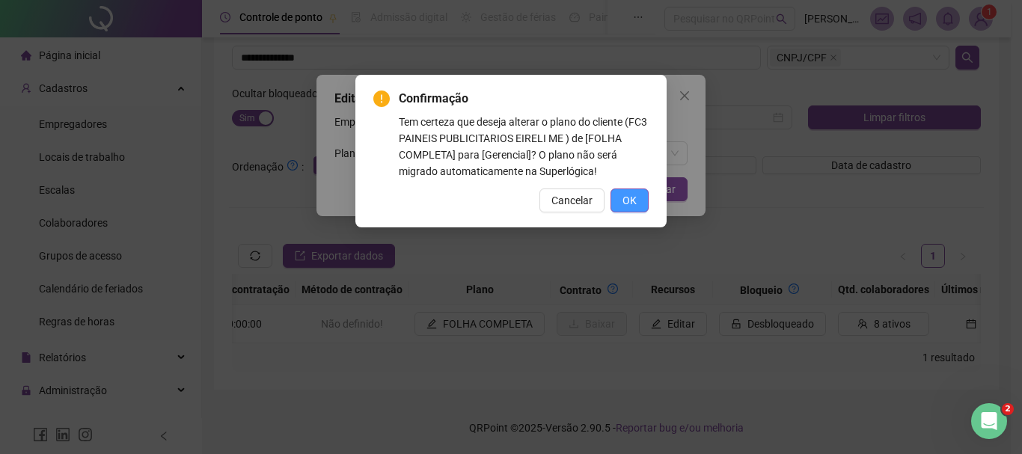
click at [642, 191] on button "OK" at bounding box center [629, 200] width 38 height 24
